Goal: Task Accomplishment & Management: Manage account settings

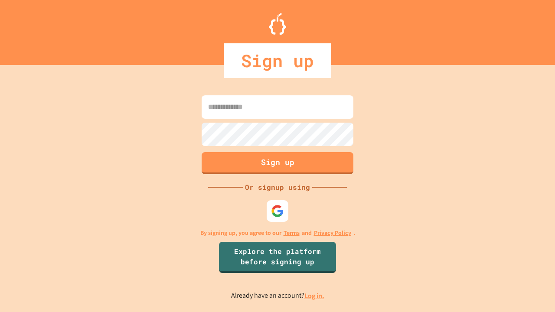
click at [315, 296] on link "Log in." at bounding box center [314, 295] width 20 height 9
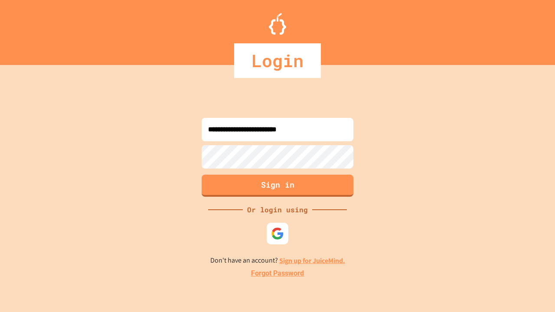
type input "**********"
